Goal: Contribute content

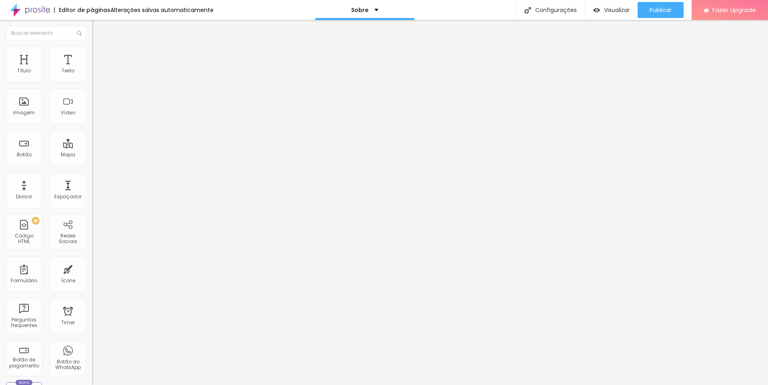
click at [92, 51] on img at bounding box center [95, 49] width 7 height 7
type input "95"
drag, startPoint x: 74, startPoint y: 85, endPoint x: 80, endPoint y: 85, distance: 5.6
type input "95"
click at [92, 82] on input "range" at bounding box center [118, 79] width 52 height 6
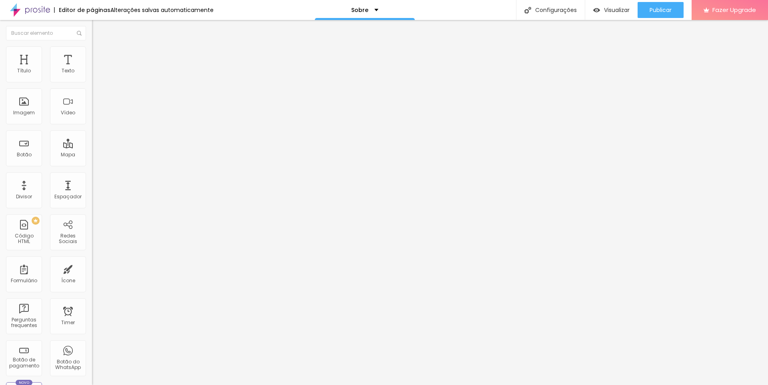
type input "100"
click at [92, 82] on input "range" at bounding box center [118, 79] width 52 height 6
click at [666, 7] on span "Publicar" at bounding box center [661, 10] width 22 height 6
